Goal: Navigation & Orientation: Find specific page/section

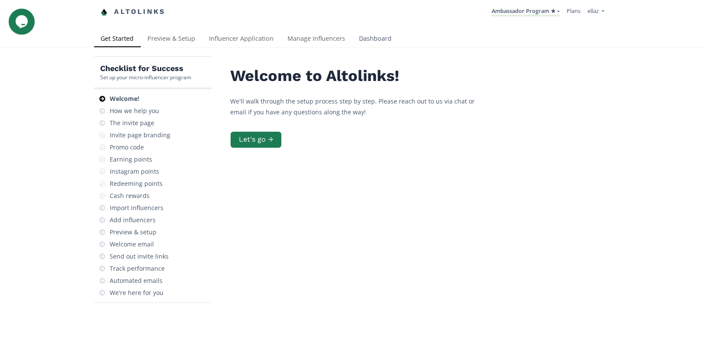
click at [368, 37] on link "Dashboard" at bounding box center [376, 39] width 46 height 17
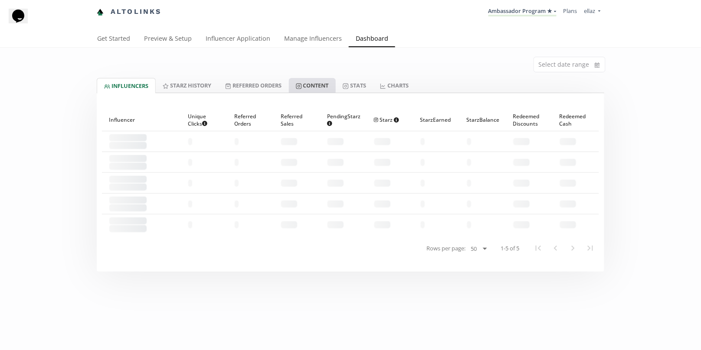
click at [324, 81] on link "Content" at bounding box center [312, 85] width 47 height 15
